Goal: Information Seeking & Learning: Learn about a topic

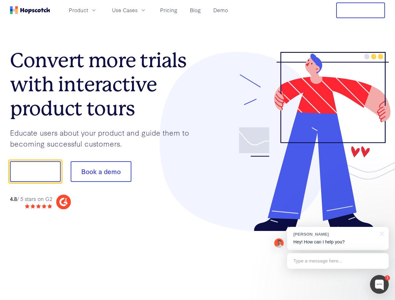
click at [198, 150] on div at bounding box center [292, 142] width 188 height 180
click at [88, 10] on span "Product" at bounding box center [78, 10] width 19 height 8
click at [138, 10] on span "Use Cases" at bounding box center [125, 10] width 26 height 8
click at [360, 10] on button "Free Trial" at bounding box center [360, 11] width 49 height 16
click at [35, 172] on button "Show me!" at bounding box center [35, 171] width 51 height 21
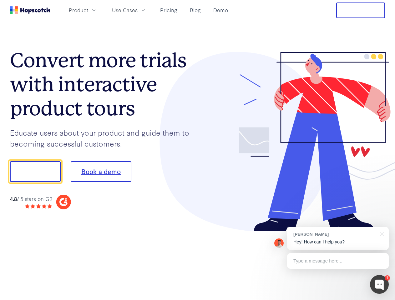
click at [101, 172] on button "Book a demo" at bounding box center [101, 171] width 61 height 21
click at [379, 284] on div at bounding box center [379, 284] width 19 height 19
click at [338, 238] on div "[PERSON_NAME] Hey! How can I help you?" at bounding box center [338, 238] width 102 height 23
click at [381, 233] on div at bounding box center [329, 171] width 117 height 208
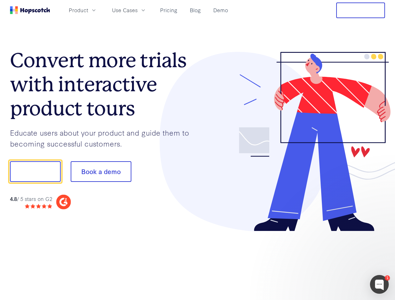
click at [338, 261] on div at bounding box center [329, 171] width 117 height 208
